Goal: Obtain resource: Download file/media

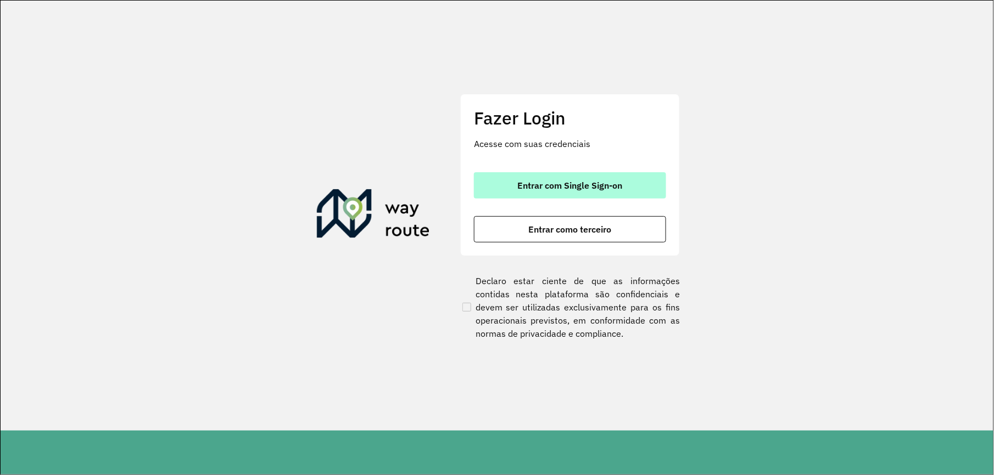
click at [593, 181] on span "Entrar com Single Sign-on" at bounding box center [570, 185] width 105 height 9
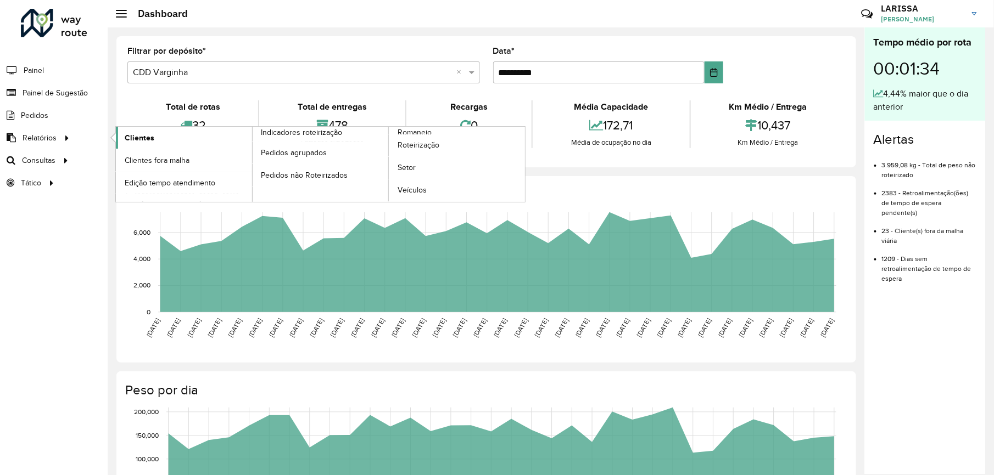
click at [128, 133] on span "Clientes" at bounding box center [140, 138] width 30 height 12
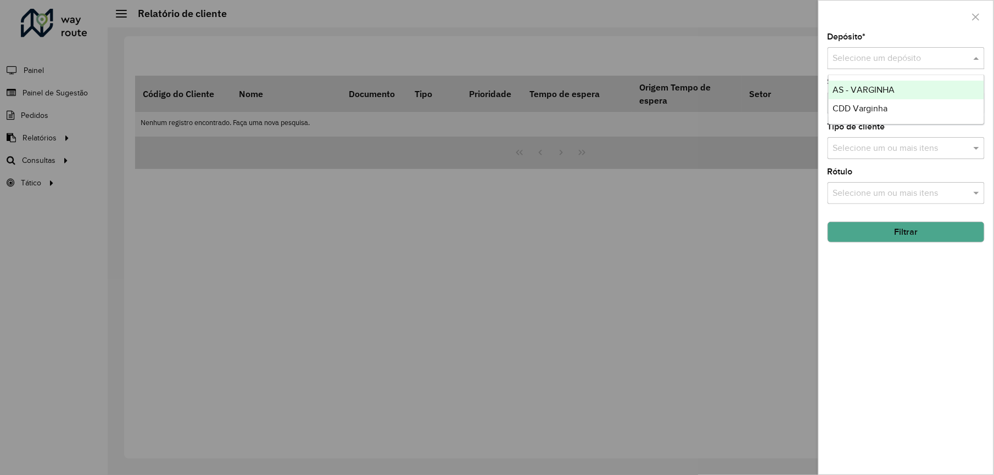
click at [926, 60] on input "text" at bounding box center [895, 58] width 124 height 13
click at [859, 106] on span "CDD Varginha" at bounding box center [860, 108] width 55 height 9
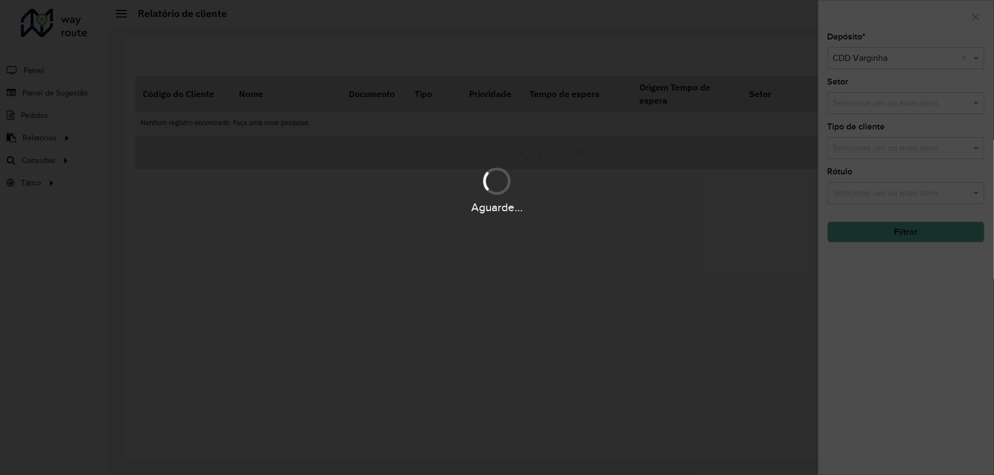
click at [879, 231] on div "Aguarde..." at bounding box center [497, 237] width 994 height 475
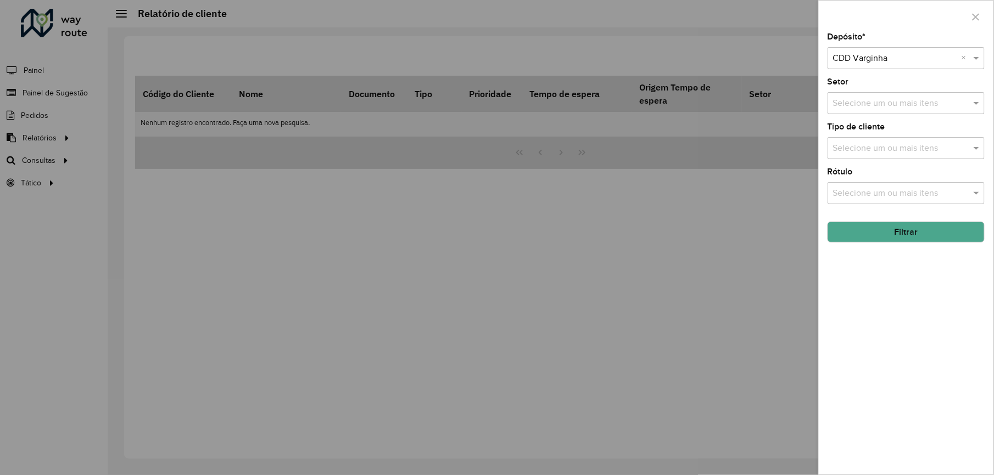
click at [879, 231] on button "Filtrar" at bounding box center [905, 232] width 157 height 21
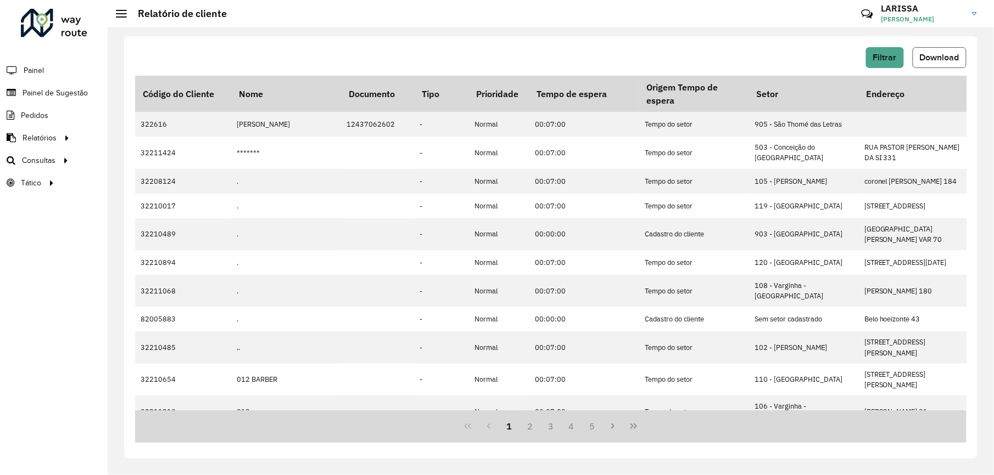
click at [932, 58] on span "Download" at bounding box center [939, 57] width 40 height 9
